Goal: Information Seeking & Learning: Learn about a topic

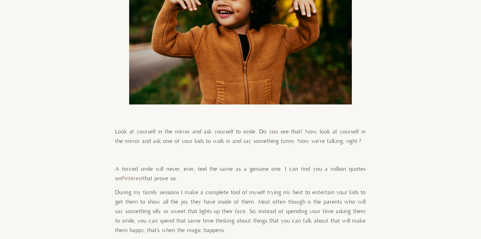
scroll to position [953, 0]
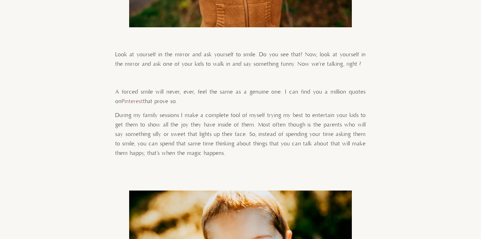
drag, startPoint x: 197, startPoint y: 142, endPoint x: 236, endPoint y: 152, distance: 39.8
click at [236, 152] on p "During my family sessions I make a complete fool of myself trying my best to en…" at bounding box center [240, 134] width 251 height 47
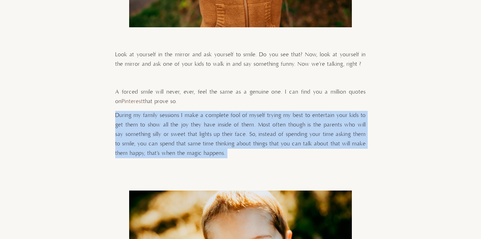
click at [236, 152] on p "During my family sessions I make a complete fool of myself trying my best to en…" at bounding box center [240, 134] width 251 height 47
click at [239, 152] on p "During my family sessions I make a complete fool of myself trying my best to en…" at bounding box center [240, 134] width 251 height 47
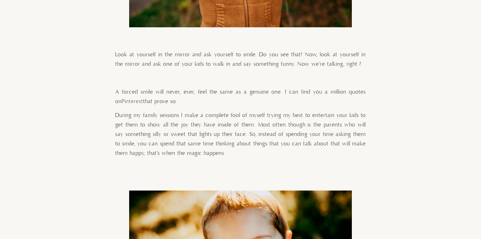
click at [239, 152] on p "During my family sessions I make a complete fool of myself trying my best to en…" at bounding box center [240, 134] width 251 height 47
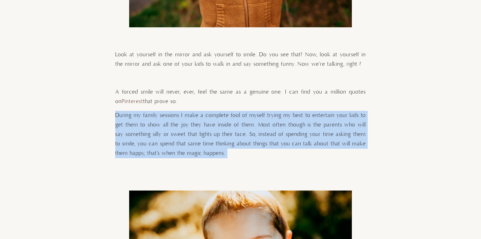
click at [239, 152] on p "During my family sessions I make a complete fool of myself trying my best to en…" at bounding box center [240, 134] width 251 height 47
click at [241, 152] on p "During my family sessions I make a complete fool of myself trying my best to en…" at bounding box center [240, 134] width 251 height 47
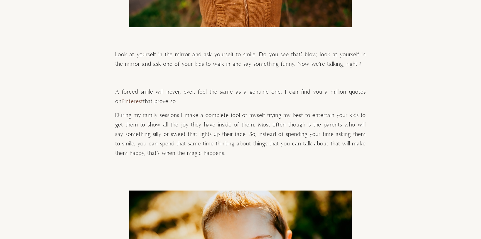
click at [241, 152] on p "During my family sessions I make a complete fool of myself trying my best to en…" at bounding box center [240, 134] width 251 height 47
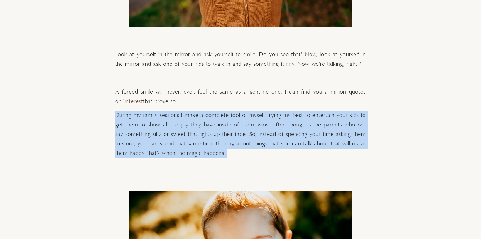
click at [241, 152] on p "During my family sessions I make a complete fool of myself trying my best to en…" at bounding box center [240, 134] width 251 height 47
click at [258, 152] on p "During my family sessions I make a complete fool of myself trying my best to en…" at bounding box center [240, 134] width 251 height 47
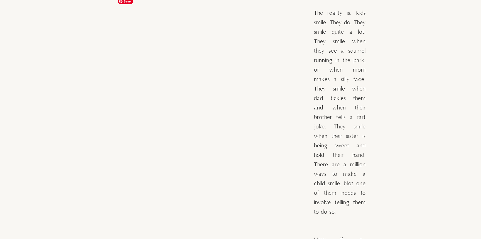
scroll to position [2342, 0]
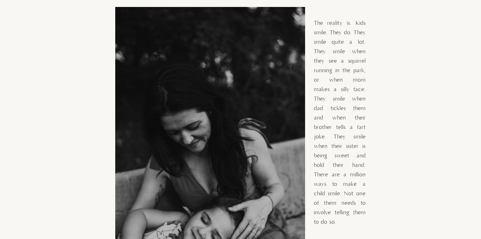
click at [335, 41] on span "The reality is. Kids smile. They do. They smile quite a lot. They smile when th…" at bounding box center [340, 123] width 52 height 206
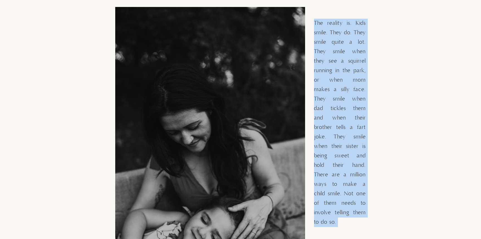
click at [335, 41] on span "The reality is. Kids smile. They do. They smile quite a lot. They smile when th…" at bounding box center [340, 123] width 52 height 206
click at [335, 60] on span "The reality is. Kids smile. They do. They smile quite a lot. They smile when th…" at bounding box center [340, 123] width 52 height 206
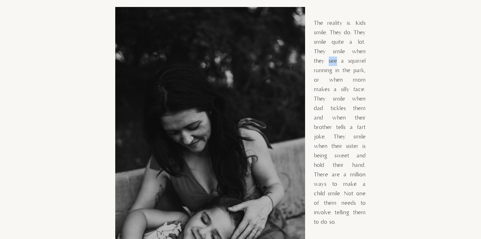
click at [335, 60] on span "The reality is. Kids smile. They do. They smile quite a lot. They smile when th…" at bounding box center [340, 123] width 52 height 206
click at [335, 61] on span "The reality is. Kids smile. They do. They smile quite a lot. They smile when th…" at bounding box center [340, 123] width 52 height 206
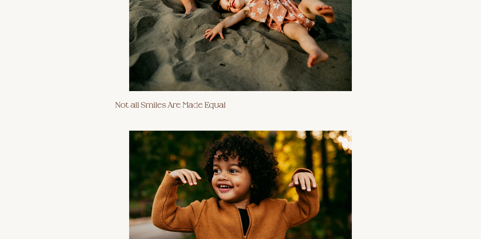
scroll to position [609, 0]
